Goal: Task Accomplishment & Management: Manage account settings

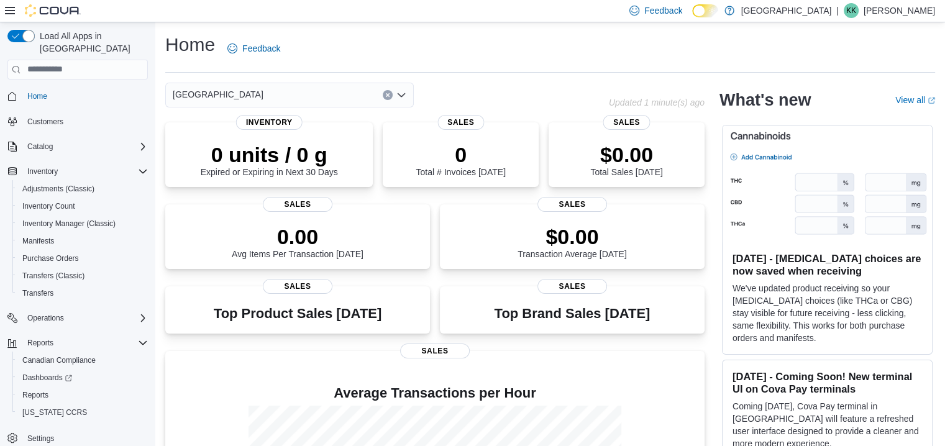
click at [919, 14] on p "[PERSON_NAME]" at bounding box center [898, 10] width 71 height 15
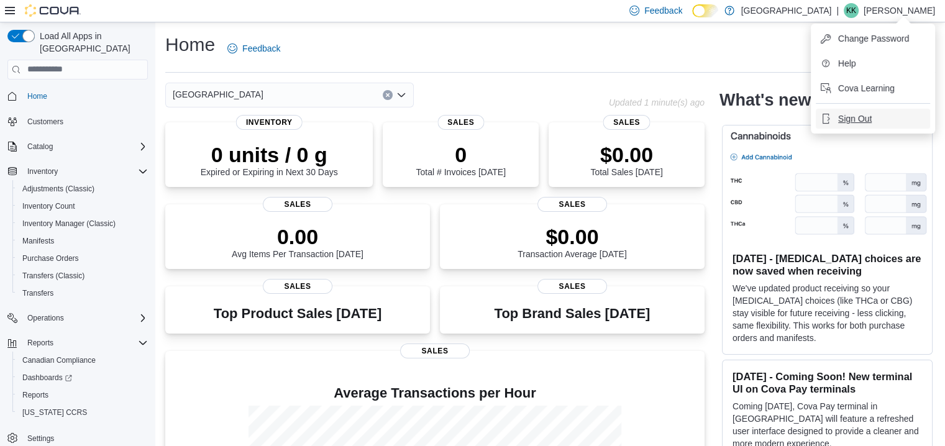
click at [865, 122] on span "Sign Out" at bounding box center [855, 118] width 34 height 12
